Goal: Transaction & Acquisition: Purchase product/service

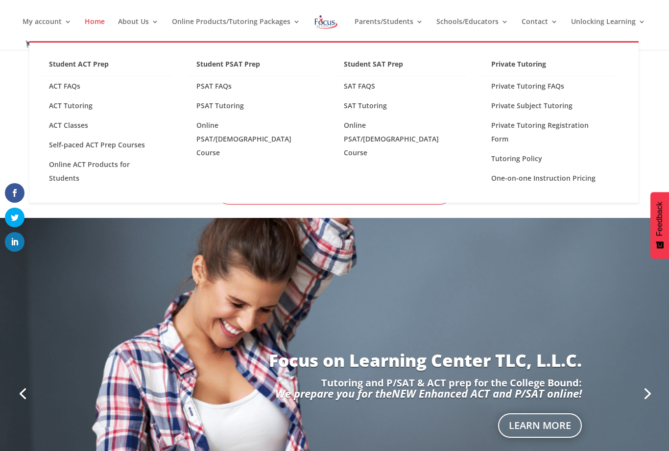
click at [95, 165] on link "Online ACT Products for Students" at bounding box center [105, 171] width 133 height 33
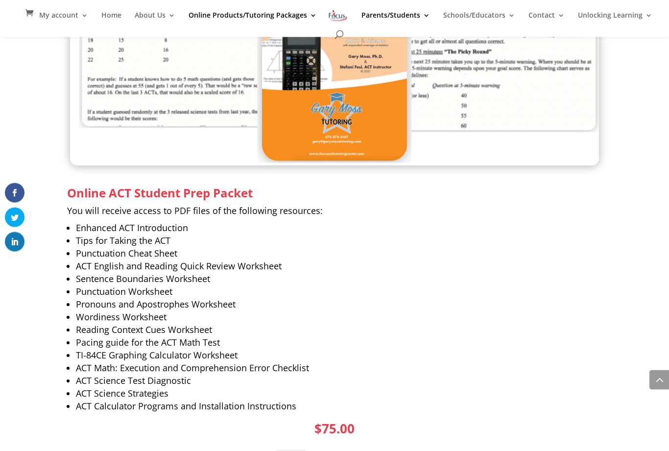
scroll to position [1528, 0]
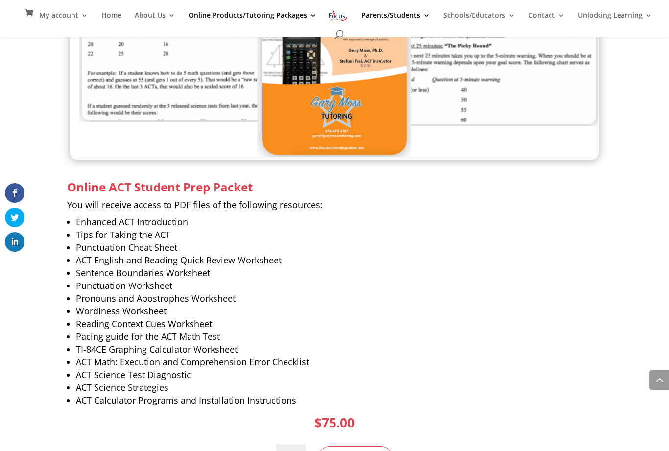
click at [197, 199] on span "You will receive access to PDF files of the following resources:" at bounding box center [195, 205] width 256 height 12
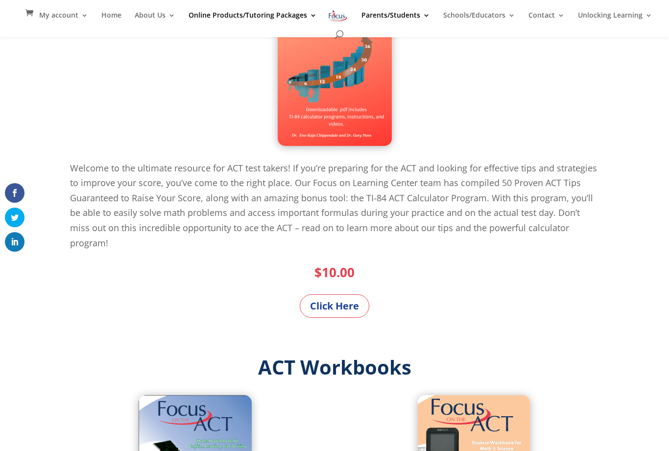
scroll to position [0, 0]
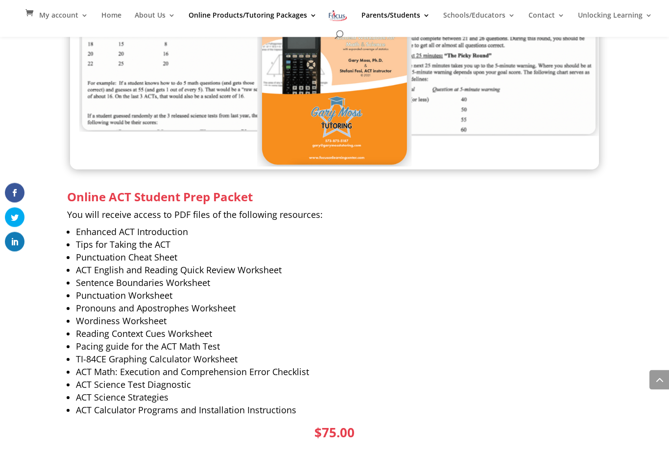
scroll to position [1528, 0]
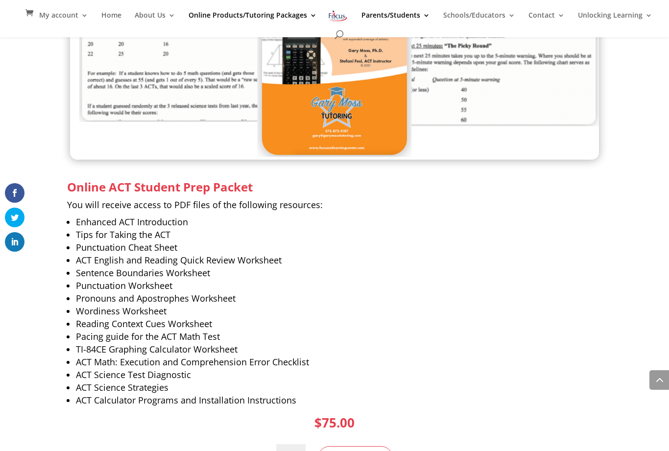
click at [359, 446] on button "Add to cart" at bounding box center [355, 458] width 75 height 24
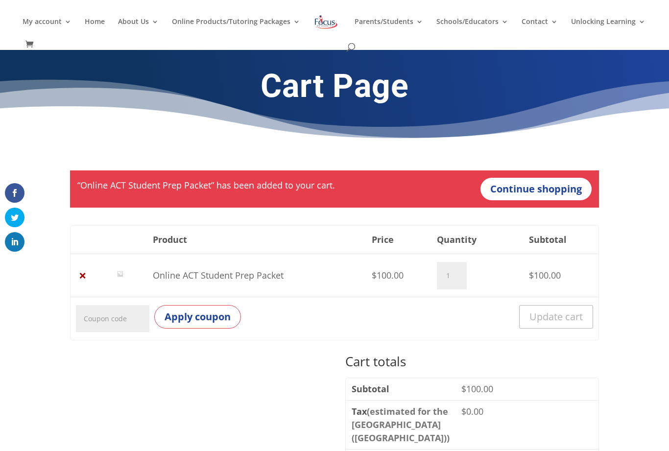
click at [543, 190] on link "Continue shopping" at bounding box center [535, 189] width 111 height 23
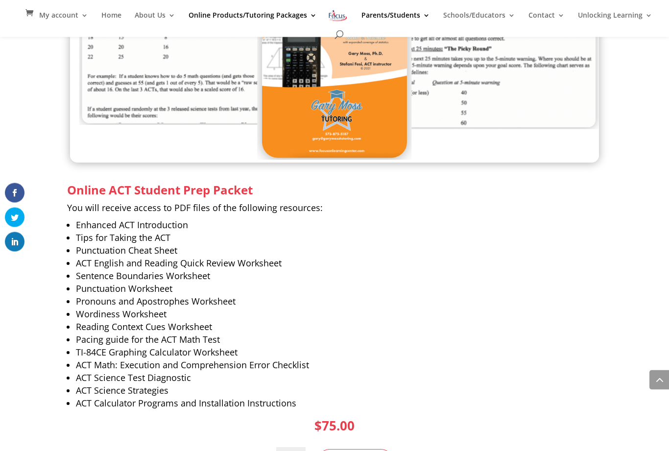
scroll to position [1528, 0]
